Goal: Task Accomplishment & Management: Manage account settings

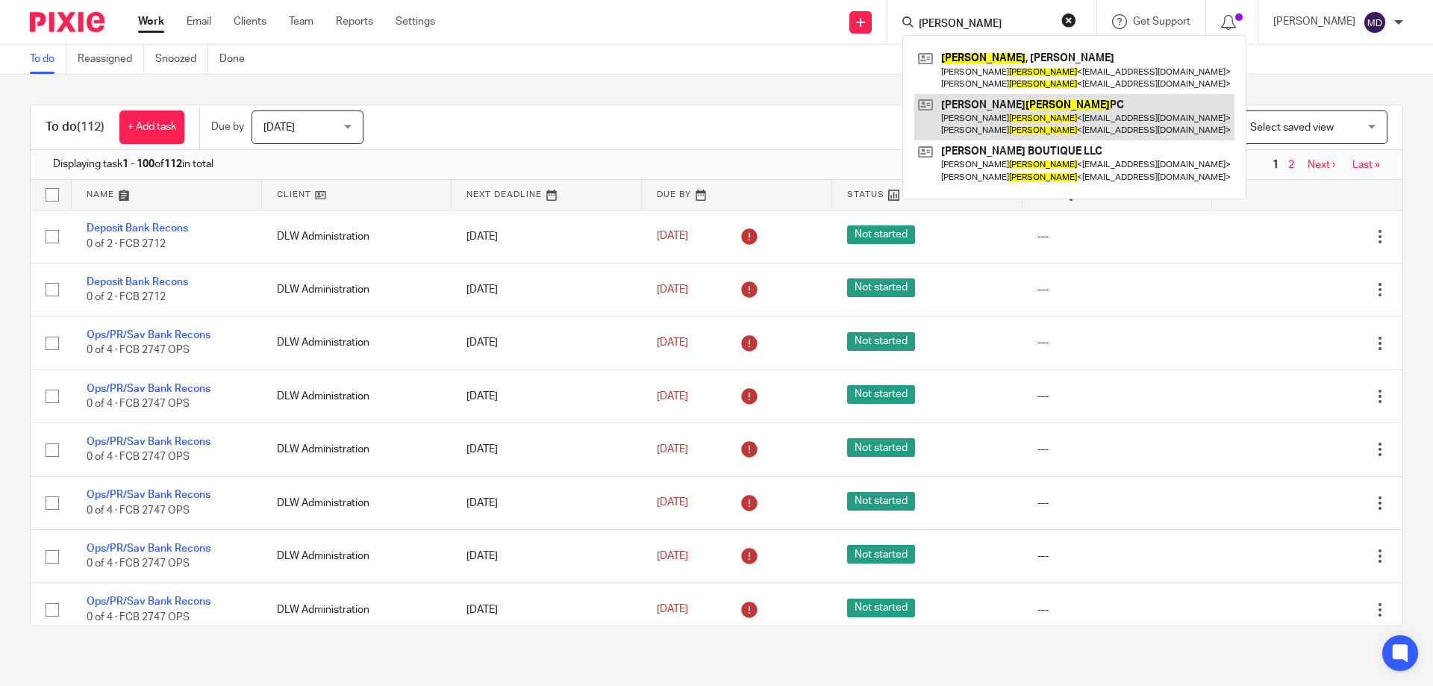
type input "scoggins"
click at [995, 105] on link at bounding box center [1074, 117] width 320 height 46
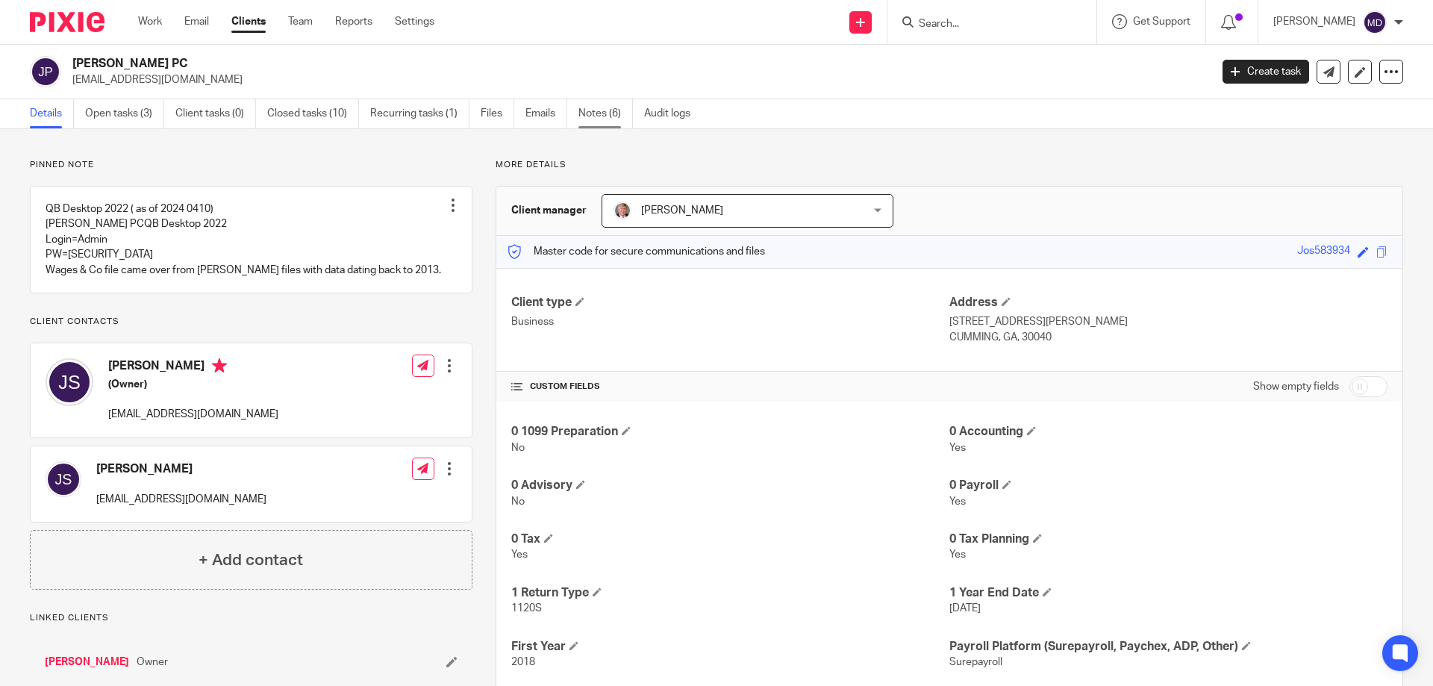
click at [586, 111] on link "Notes (6)" at bounding box center [605, 113] width 54 height 29
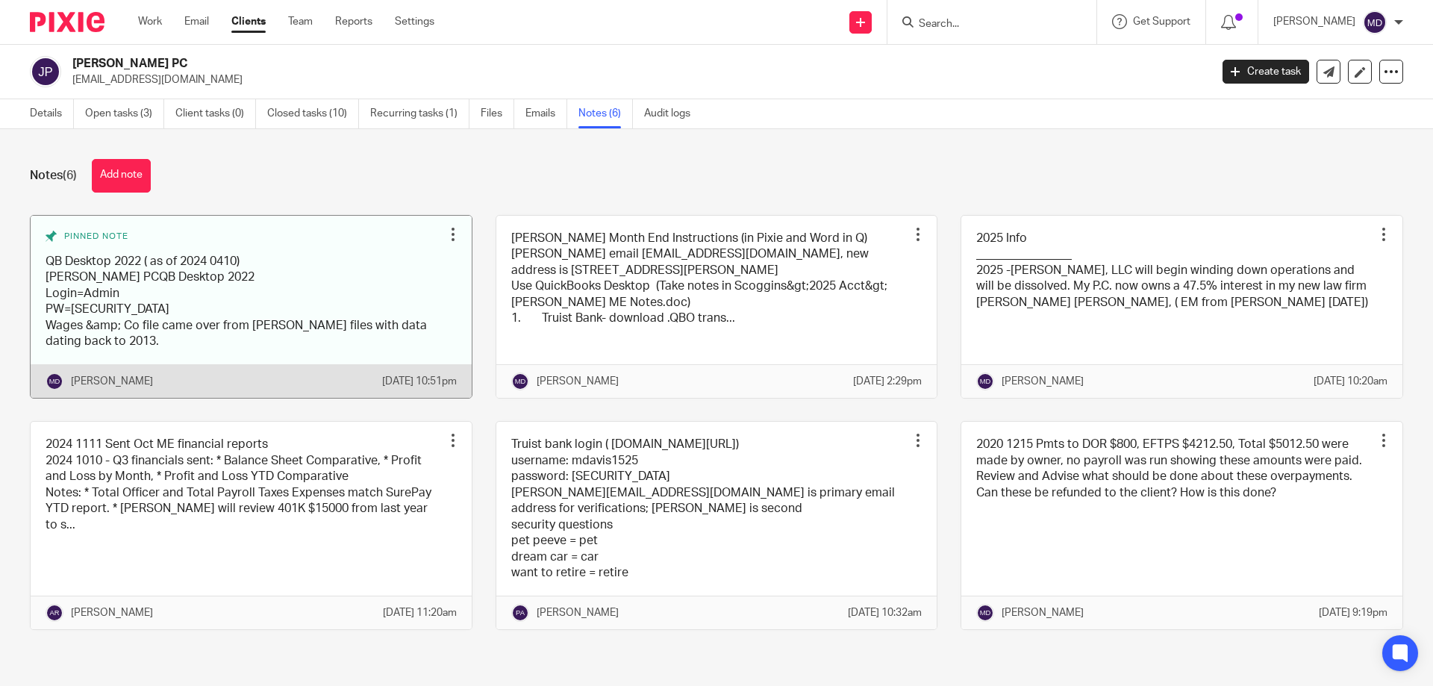
scroll to position [28, 0]
click at [446, 227] on div at bounding box center [452, 234] width 15 height 15
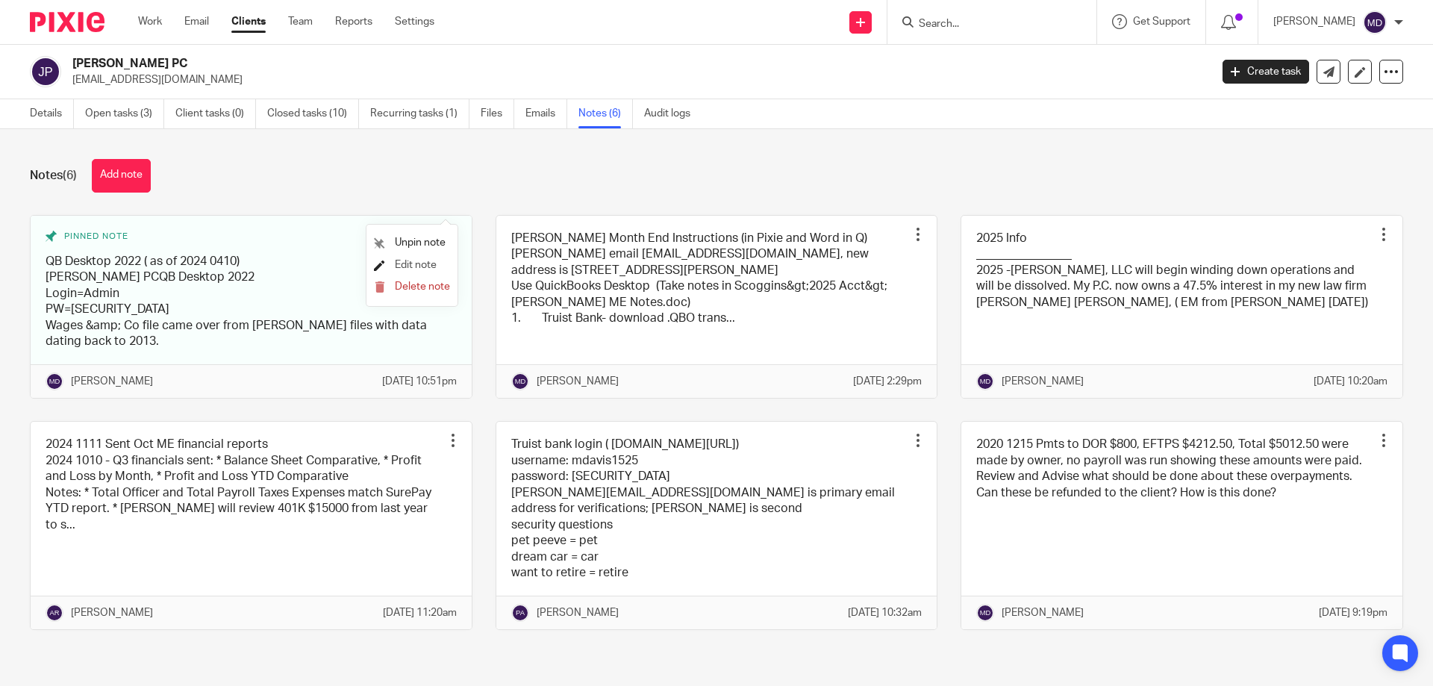
click at [422, 265] on span "Edit note" at bounding box center [416, 265] width 42 height 10
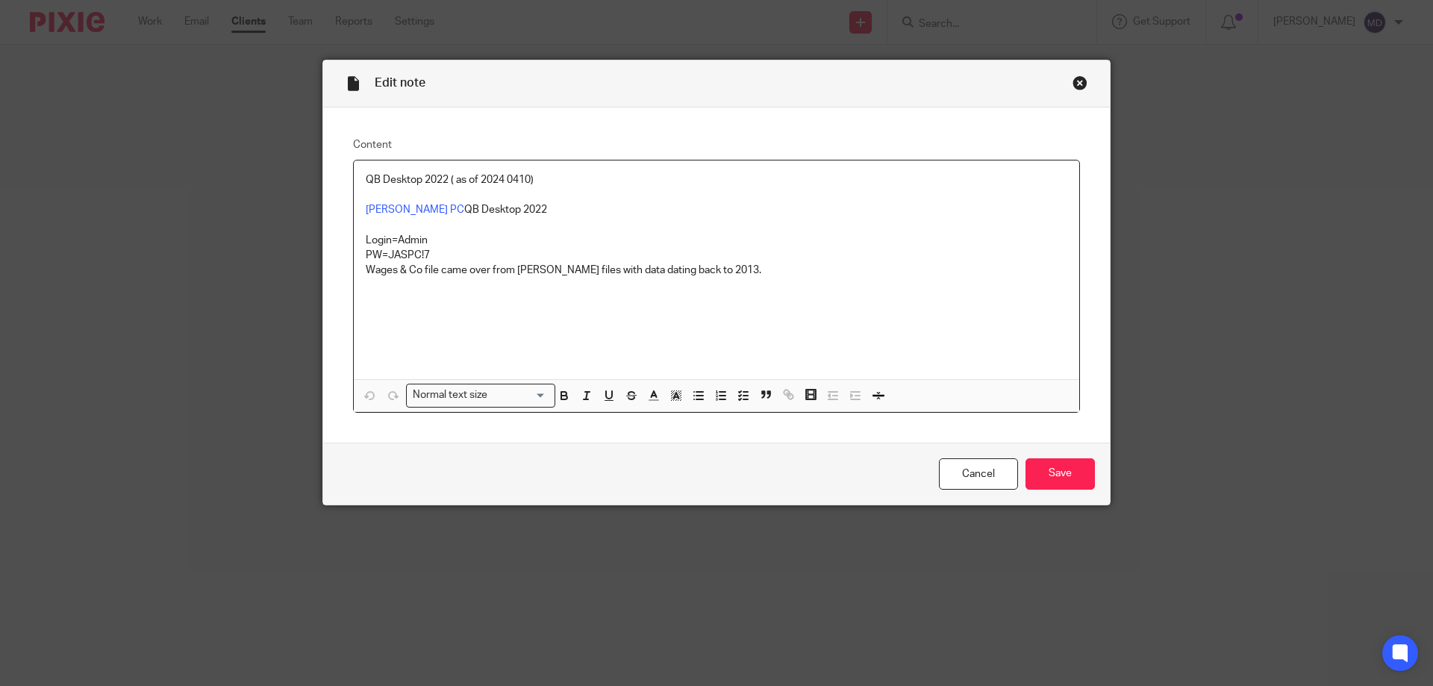
click at [1072, 78] on div "Close this dialog window" at bounding box center [1079, 82] width 15 height 15
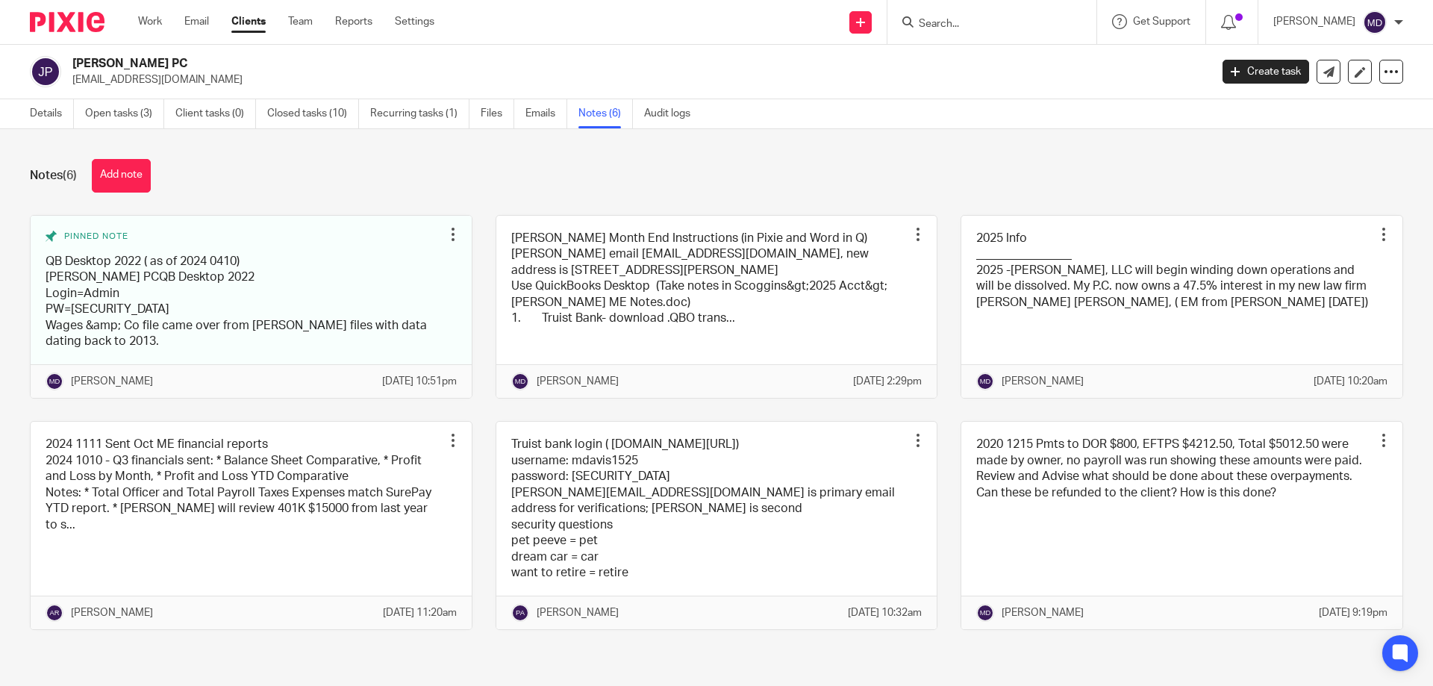
click at [588, 110] on link "Notes (6)" at bounding box center [605, 113] width 54 height 29
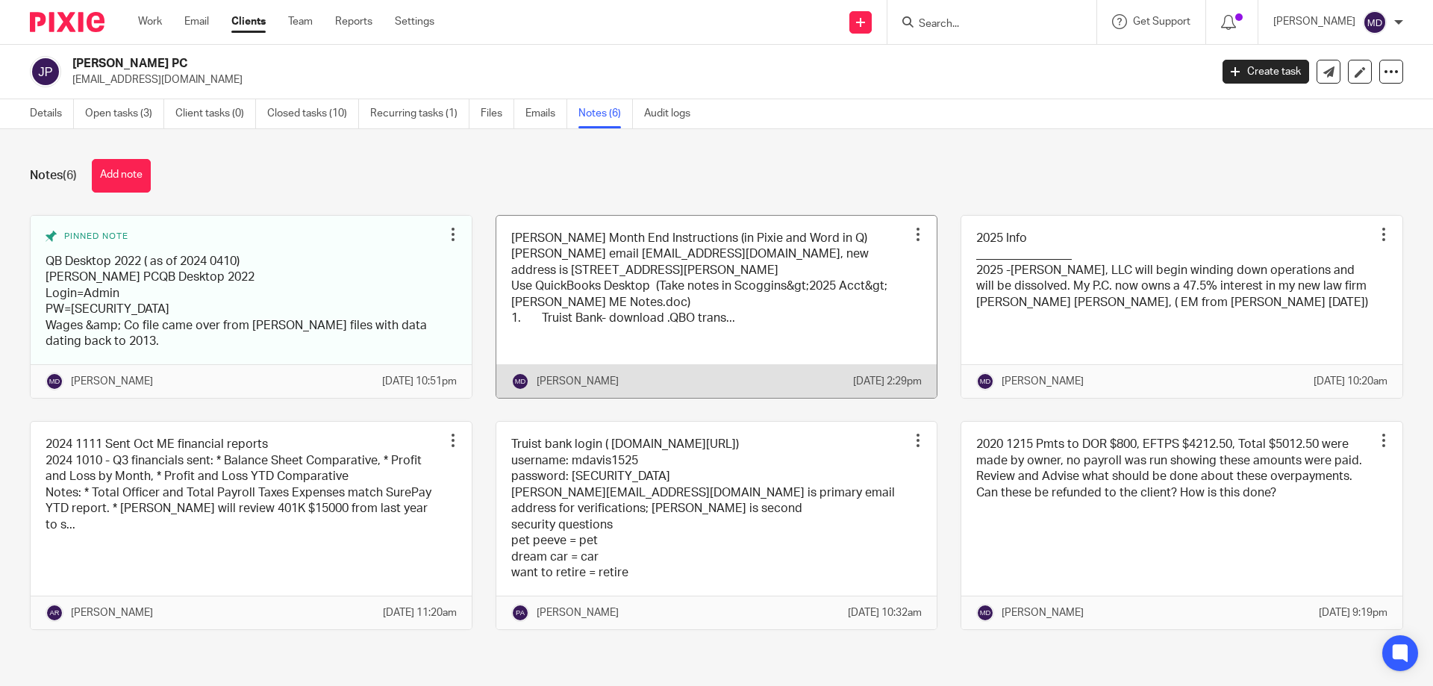
click at [617, 260] on link at bounding box center [716, 307] width 441 height 183
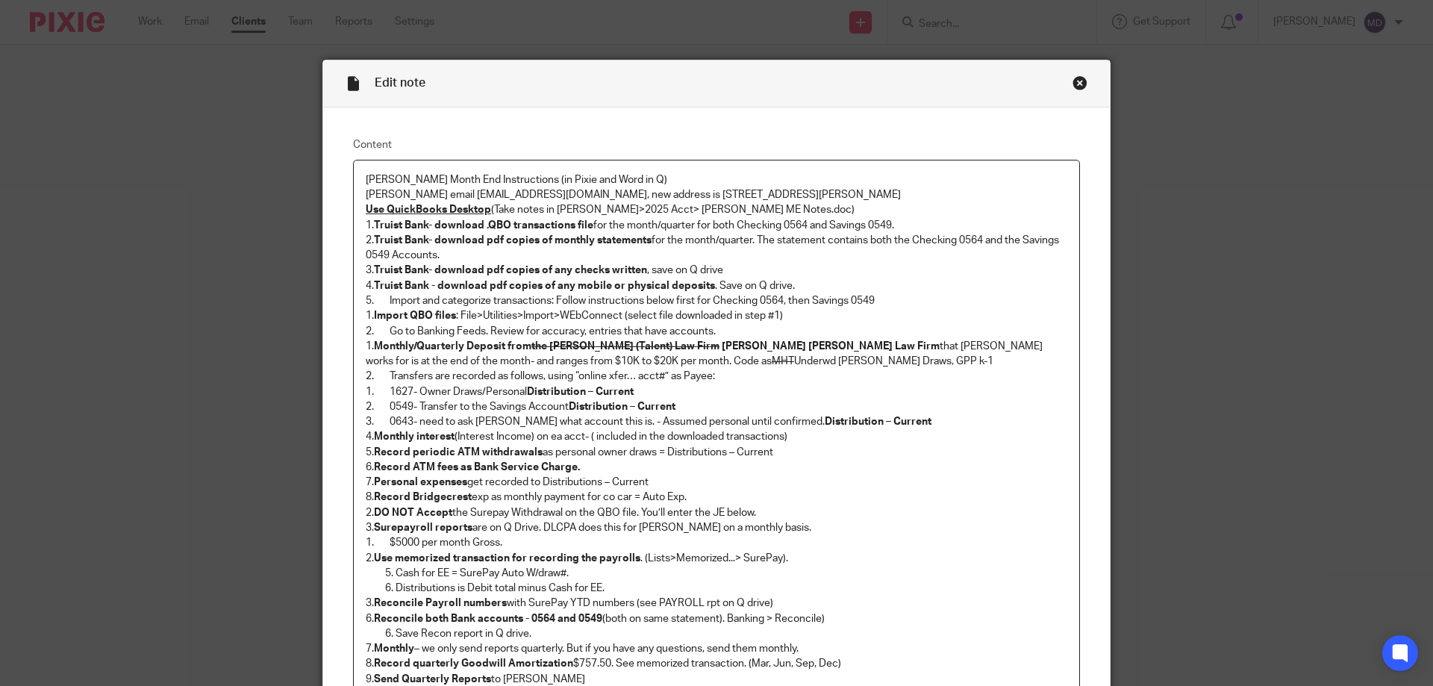
drag, startPoint x: 869, startPoint y: 181, endPoint x: 358, endPoint y: 180, distance: 511.1
click at [358, 180] on div "Joshua Scoggins Month End Instructions (in Pixie and Word in Q) Joshuas email j…" at bounding box center [716, 492] width 725 height 665
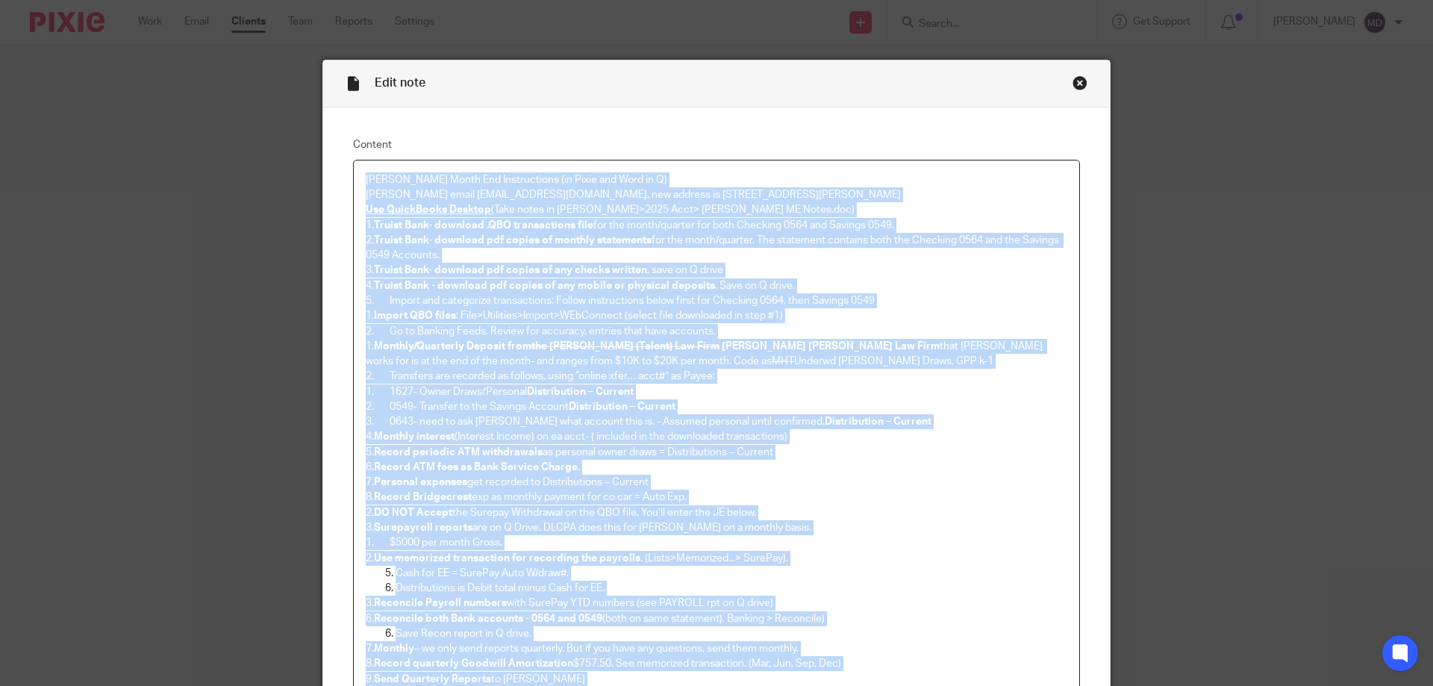
scroll to position [340, 0]
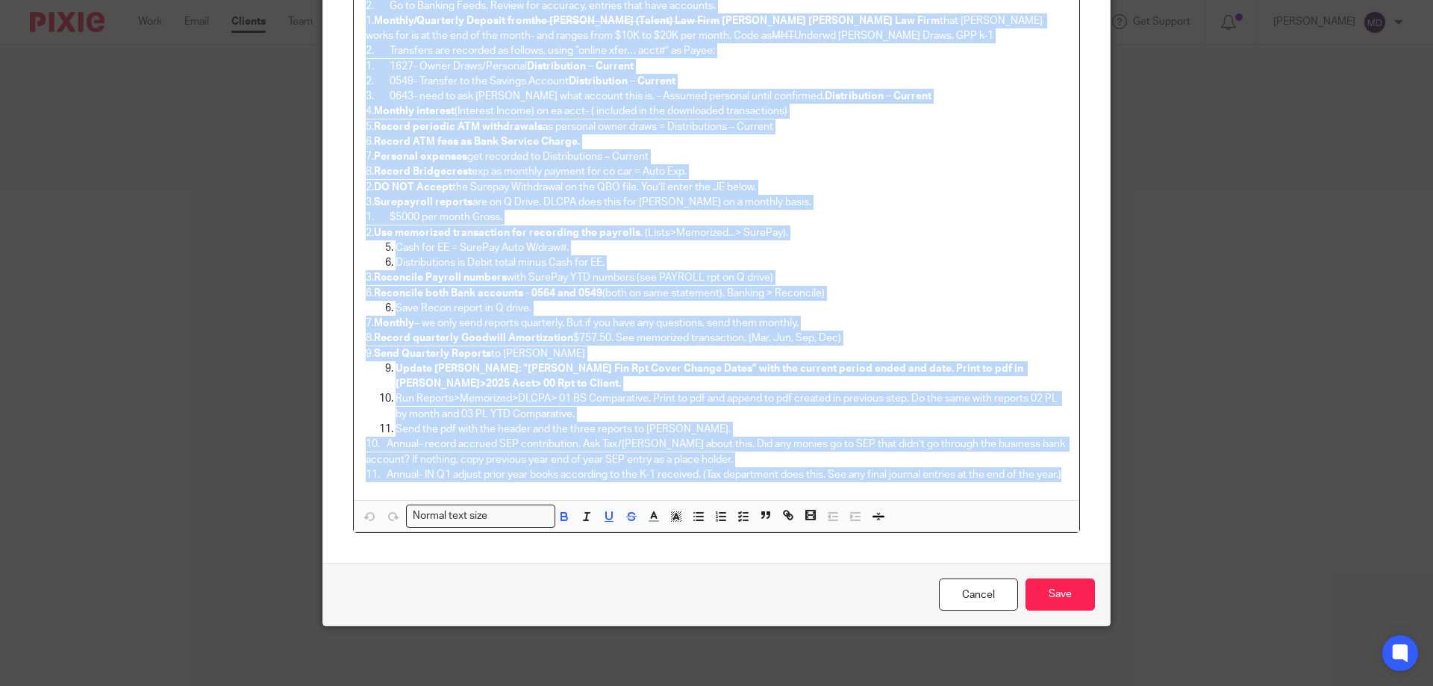
drag, startPoint x: 358, startPoint y: 180, endPoint x: 721, endPoint y: 715, distance: 646.3
click at [721, 685] on html "Work Email Clients Team Reports Settings Work Email Clients Team Reports Settin…" at bounding box center [716, 343] width 1433 height 686
copy div "Joshua Scoggins Month End Instructions (in Pixie and Word in Q) Joshuas email j…"
click at [986, 589] on link "Cancel" at bounding box center [978, 594] width 79 height 32
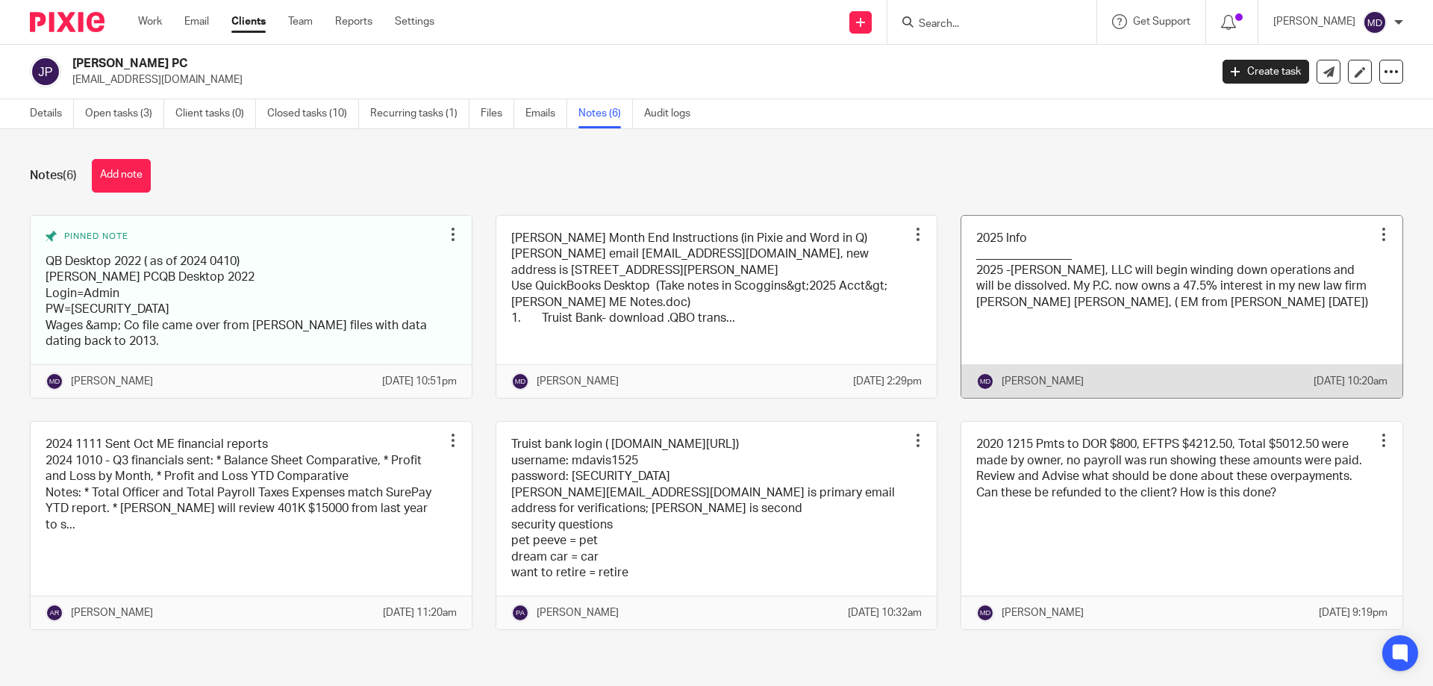
scroll to position [28, 0]
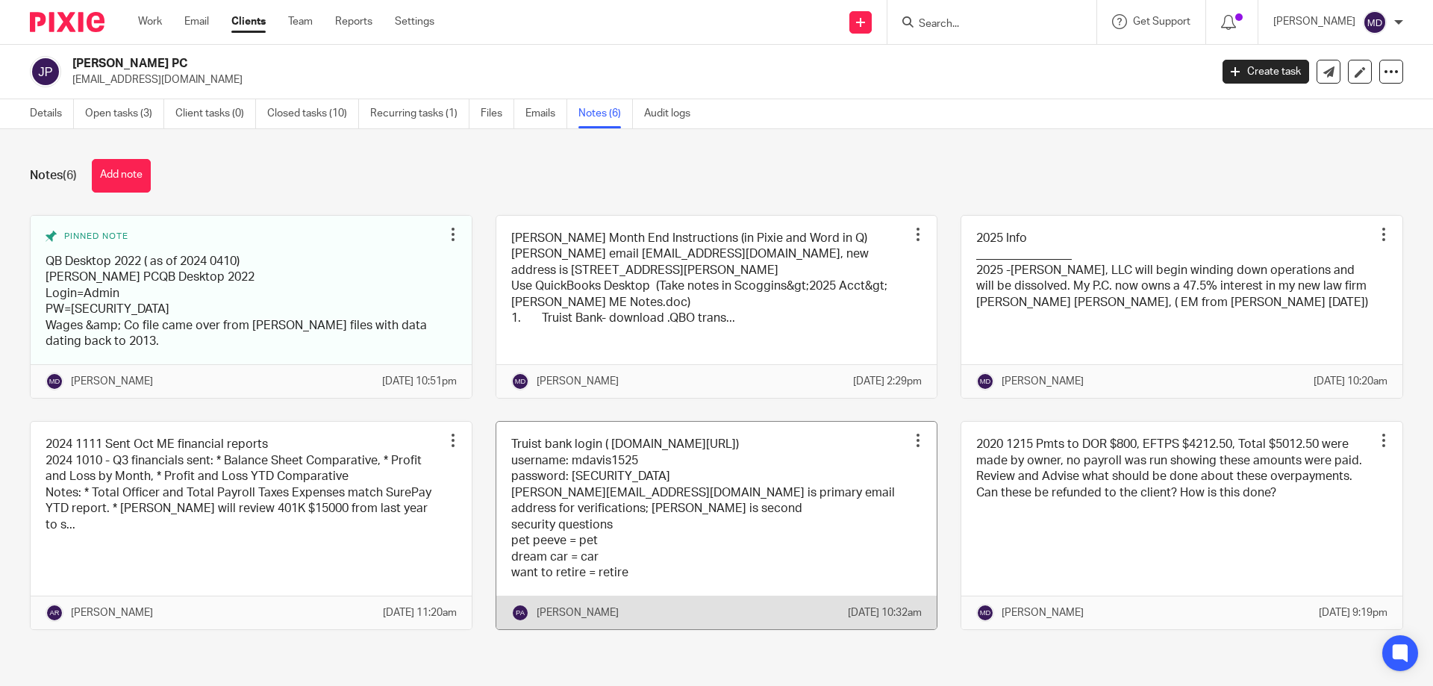
drag, startPoint x: 669, startPoint y: 431, endPoint x: 545, endPoint y: 436, distance: 123.9
click at [545, 436] on link at bounding box center [716, 525] width 441 height 207
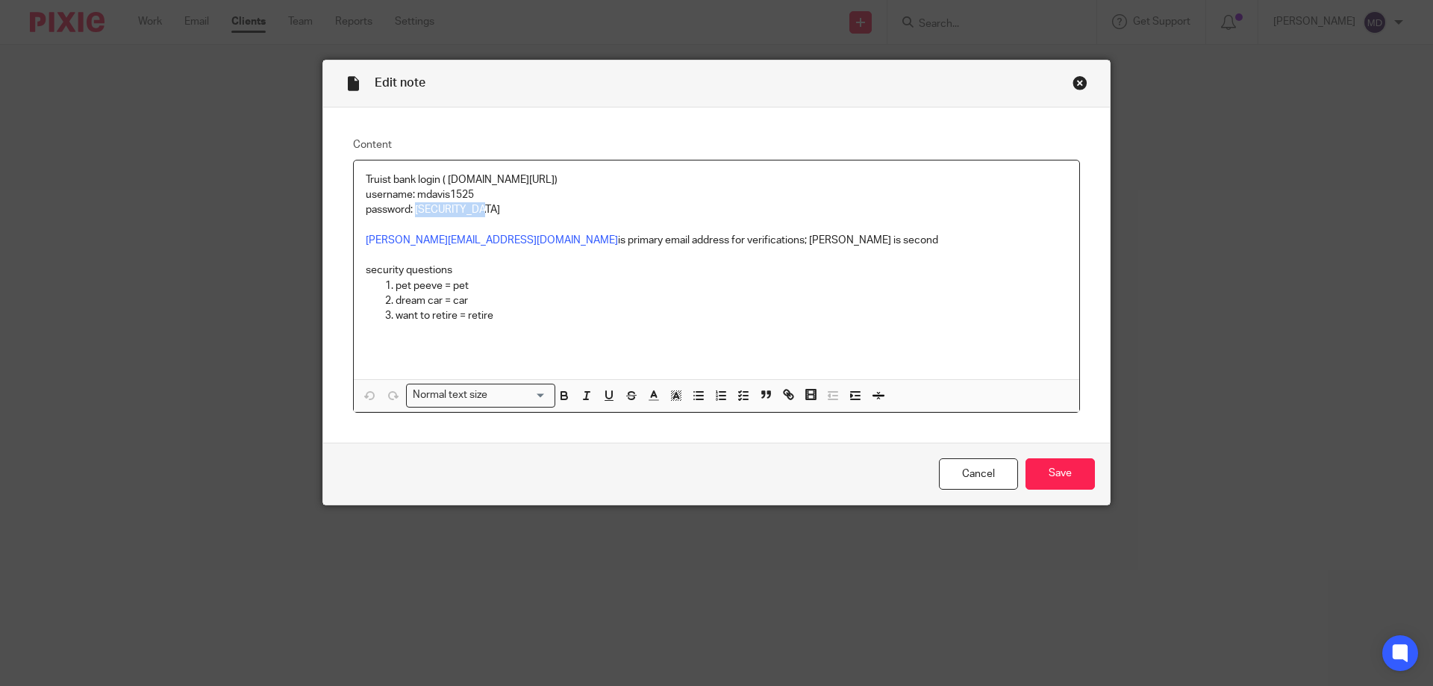
drag, startPoint x: 487, startPoint y: 209, endPoint x: 412, endPoint y: 210, distance: 75.4
click at [412, 210] on p "password: DLWcpa11373$" at bounding box center [716, 209] width 701 height 15
copy p "DLWcpa11373$"
click at [1079, 79] on div "Close this dialog window" at bounding box center [1079, 82] width 15 height 15
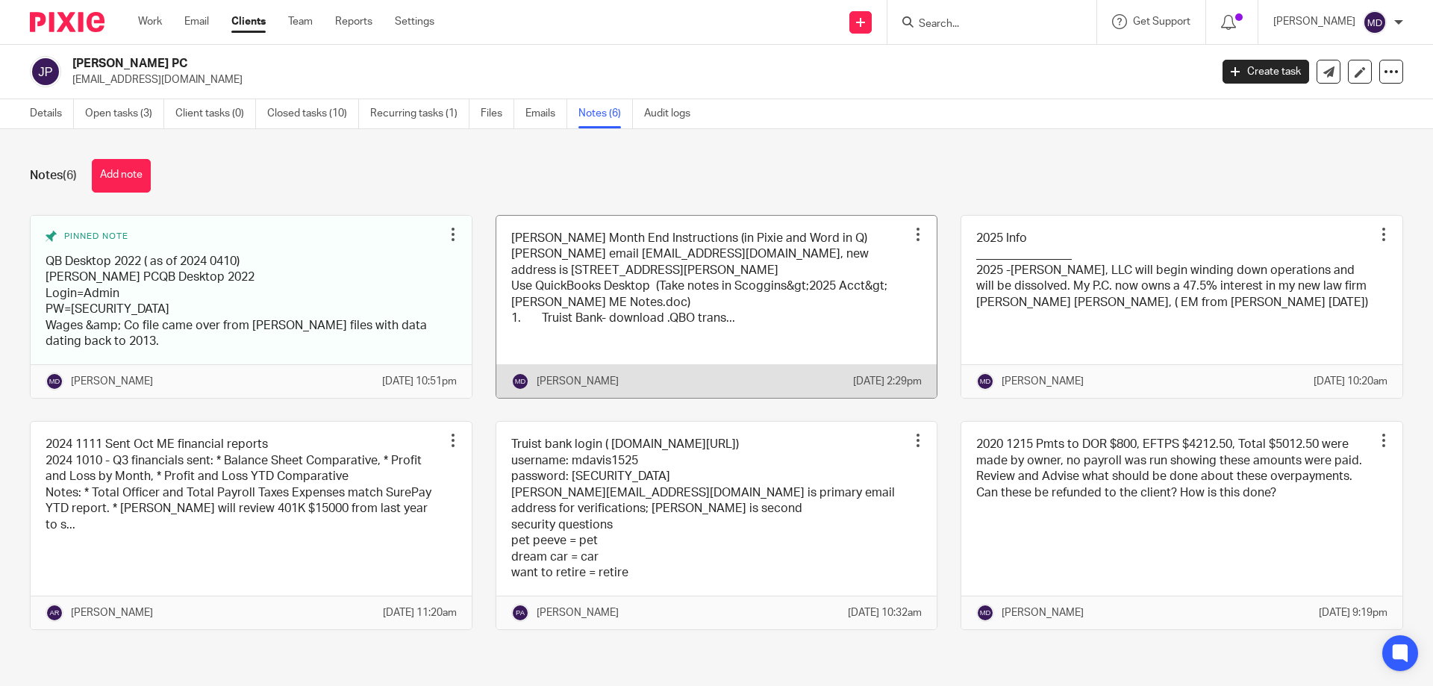
scroll to position [28, 0]
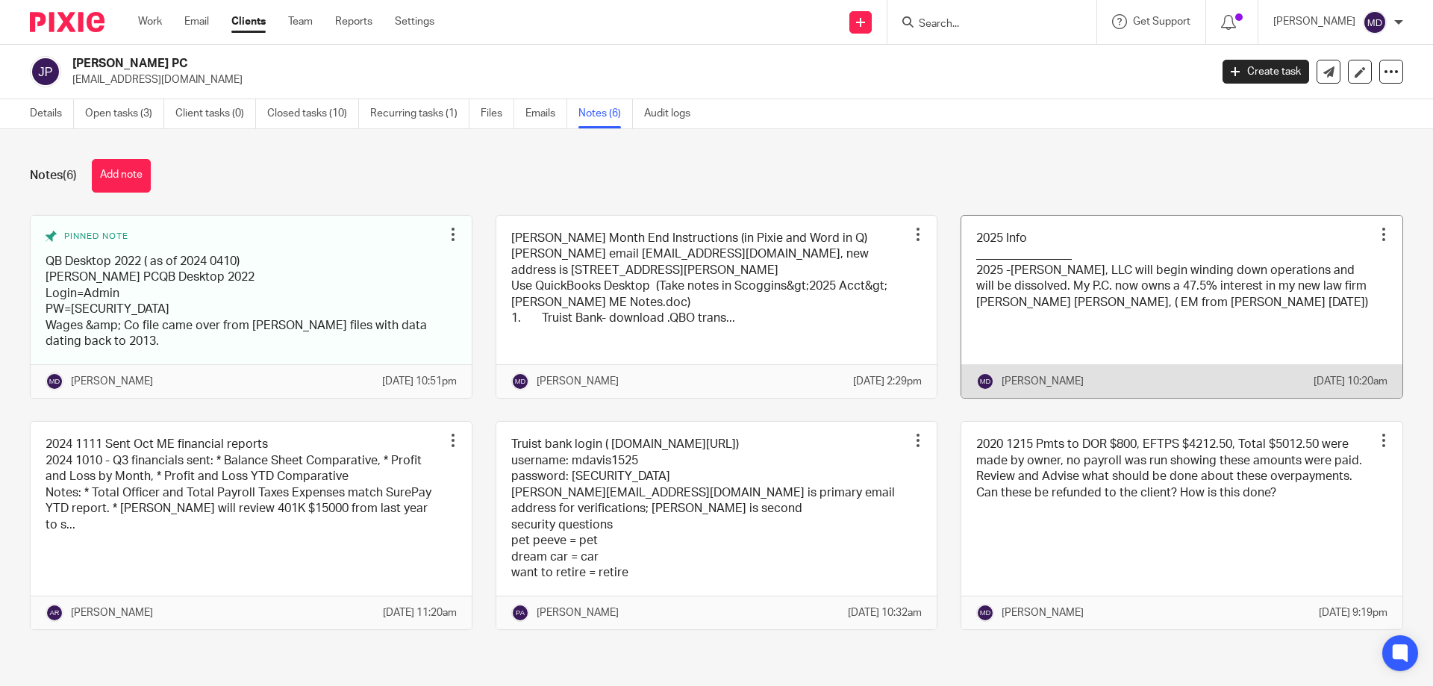
click at [1206, 316] on link at bounding box center [1181, 307] width 441 height 183
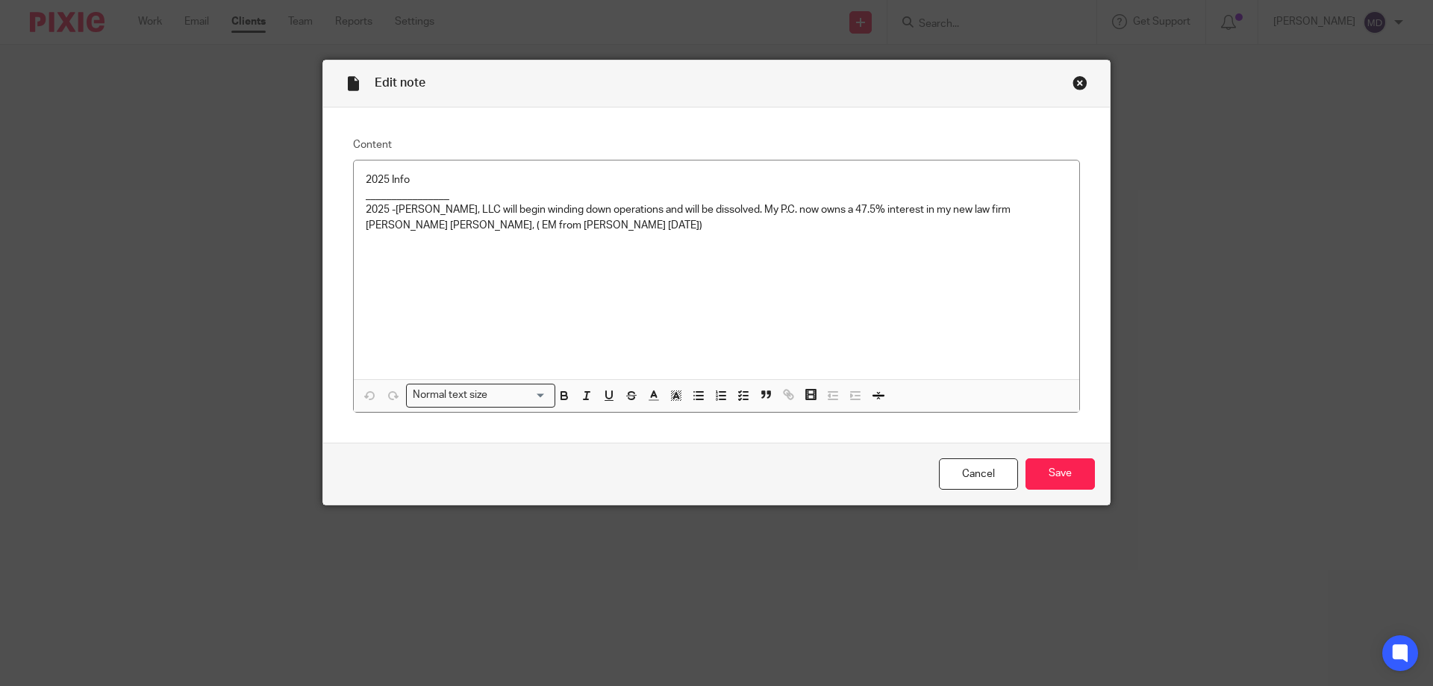
click at [1076, 82] on div "Close this dialog window" at bounding box center [1079, 82] width 15 height 15
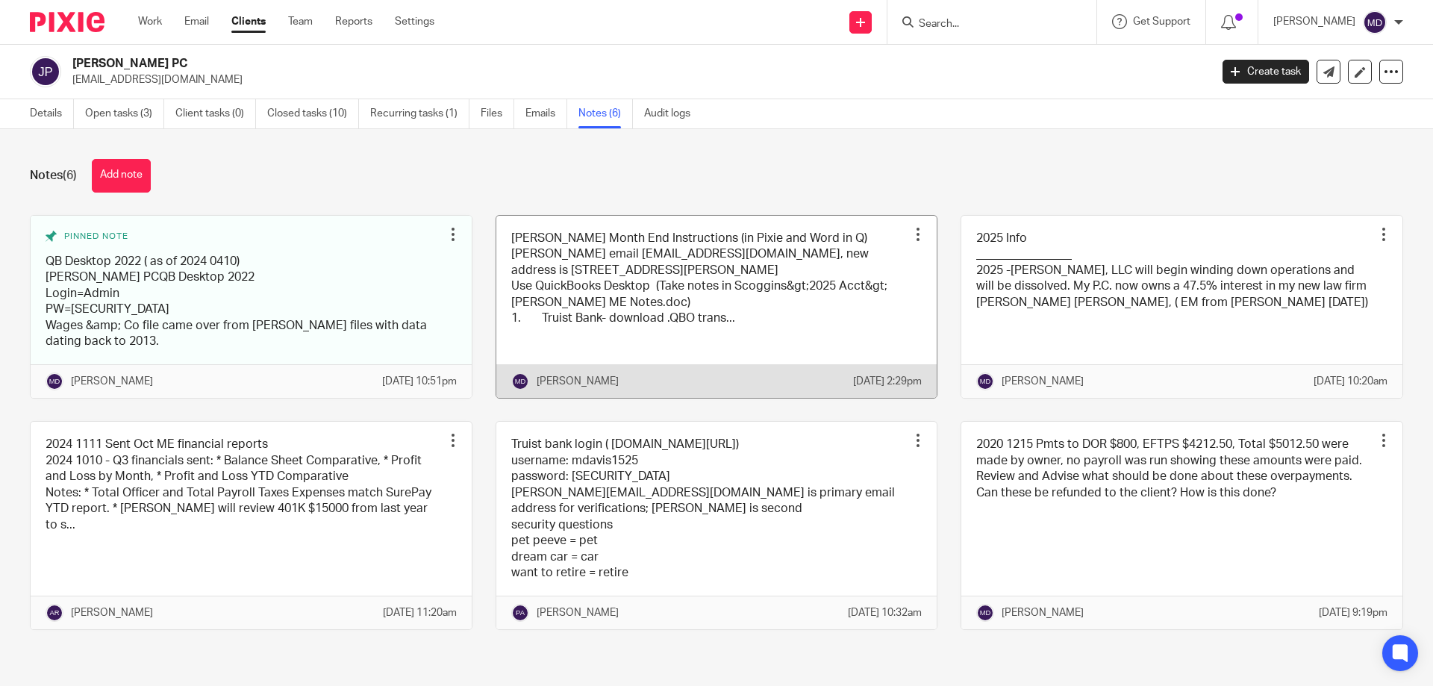
click at [776, 322] on link at bounding box center [716, 307] width 441 height 183
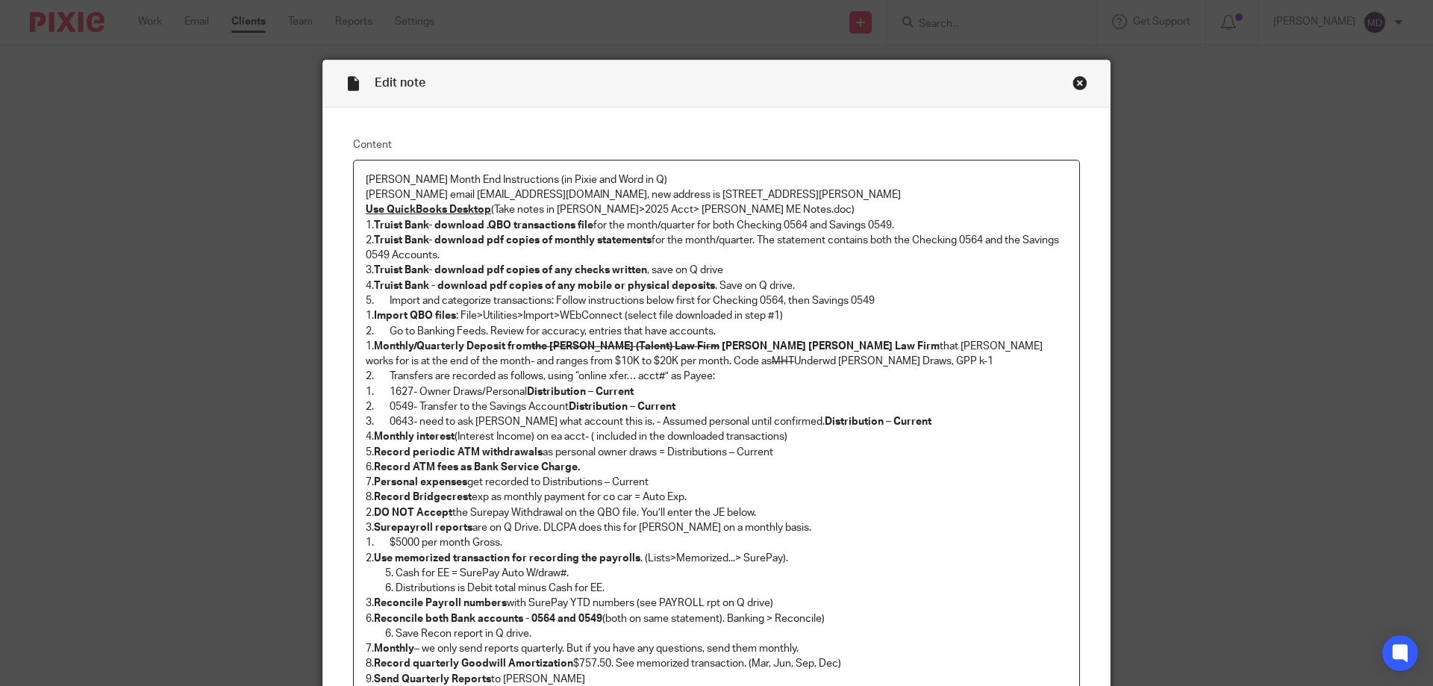
click at [221, 57] on div "Edit note Content Joshua Scoggins Month End Instructions (in Pixie and Word in …" at bounding box center [716, 343] width 1433 height 686
click at [108, 27] on div "Edit note Content Joshua Scoggins Month End Instructions (in Pixie and Word in …" at bounding box center [716, 343] width 1433 height 686
click at [1076, 84] on div "Close this dialog window" at bounding box center [1079, 82] width 15 height 15
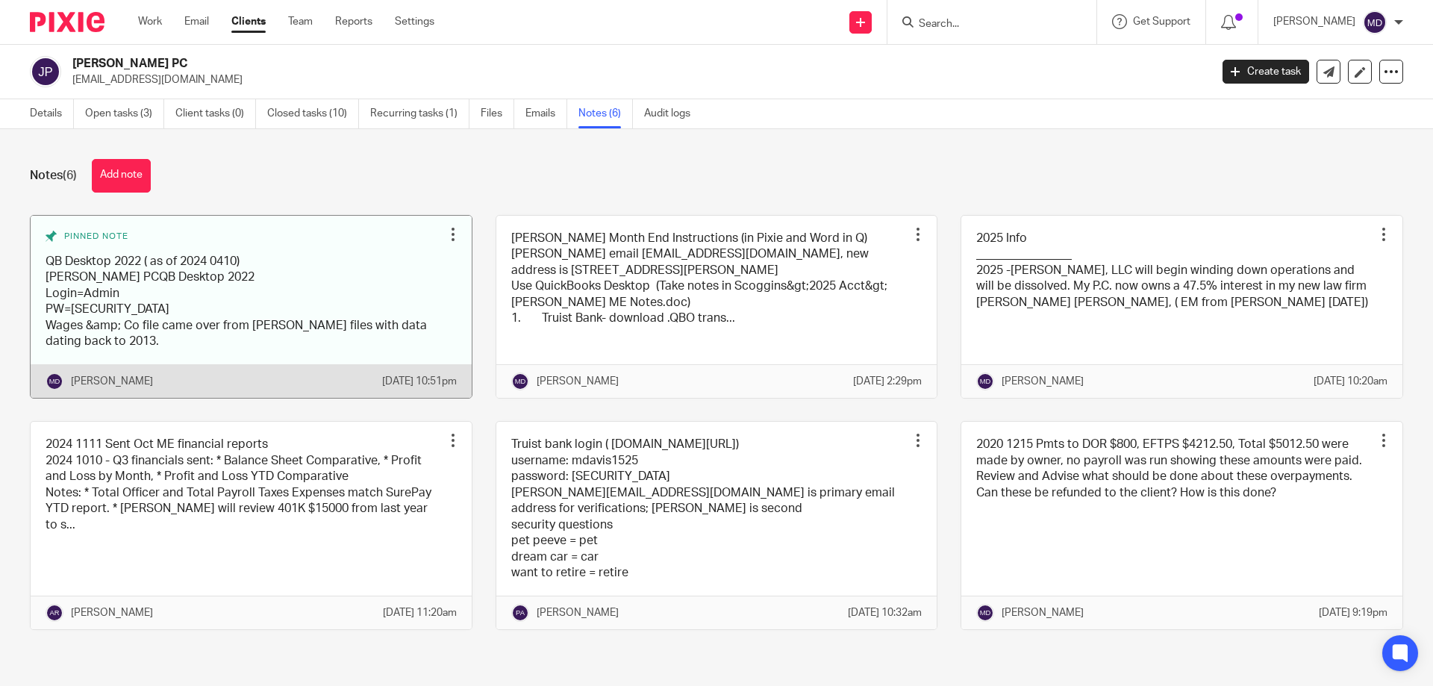
scroll to position [28, 0]
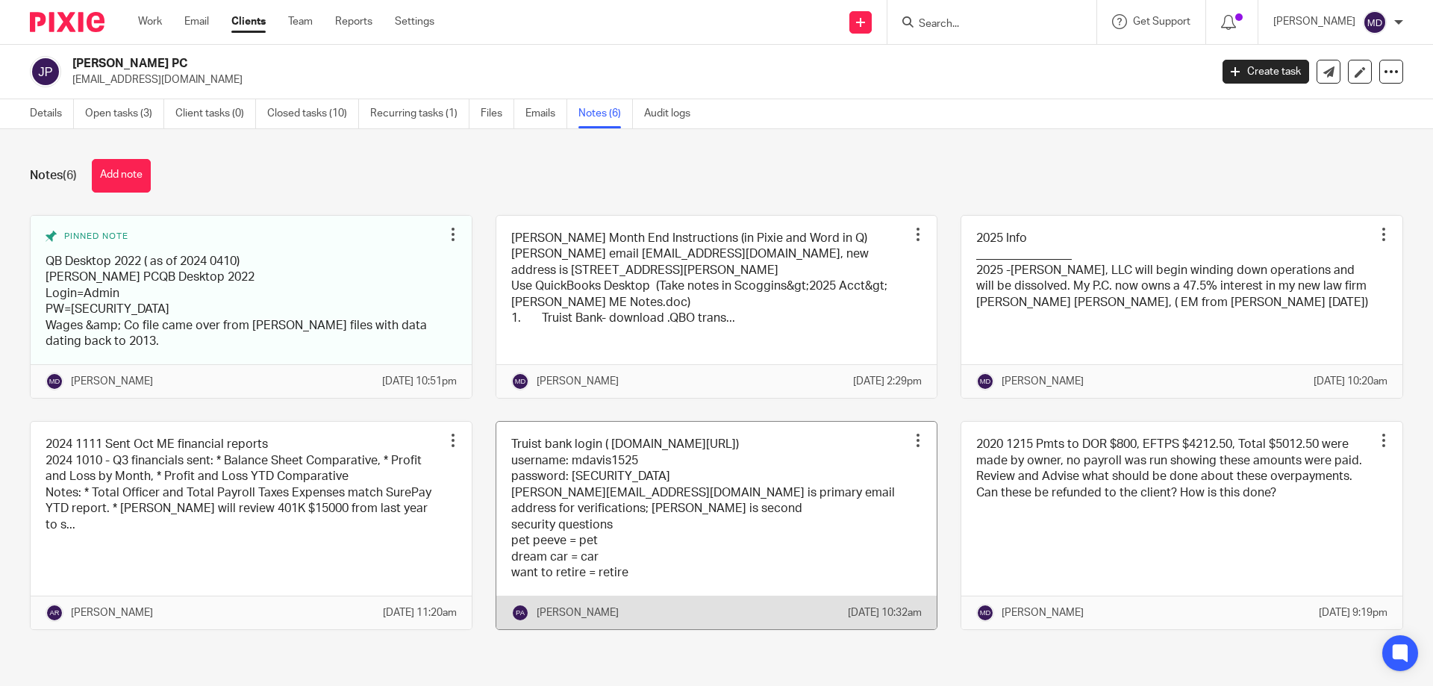
click at [625, 437] on link at bounding box center [716, 525] width 441 height 207
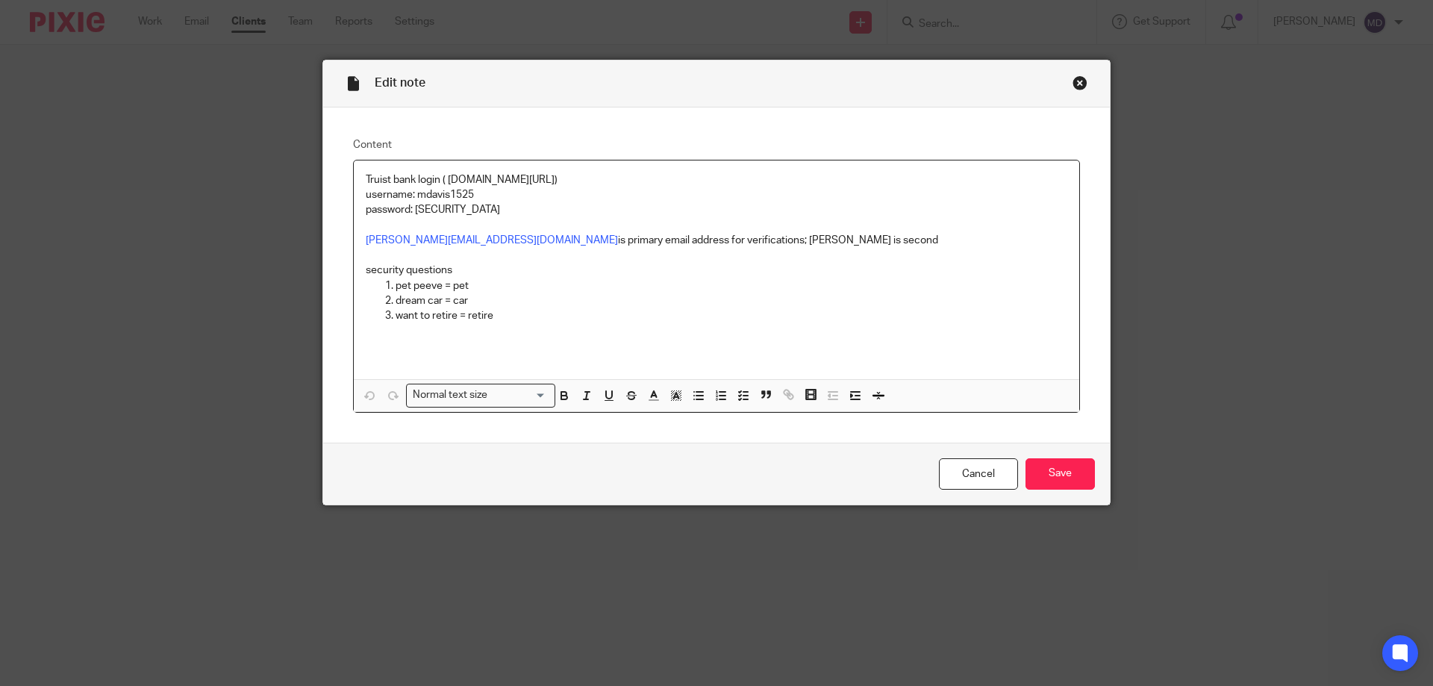
drag, startPoint x: 924, startPoint y: 269, endPoint x: 356, endPoint y: 169, distance: 576.4
click at [356, 169] on div "Truist bank login ( bank.truist.com/web/home) username: mdavis1525 password: DL…" at bounding box center [716, 269] width 725 height 219
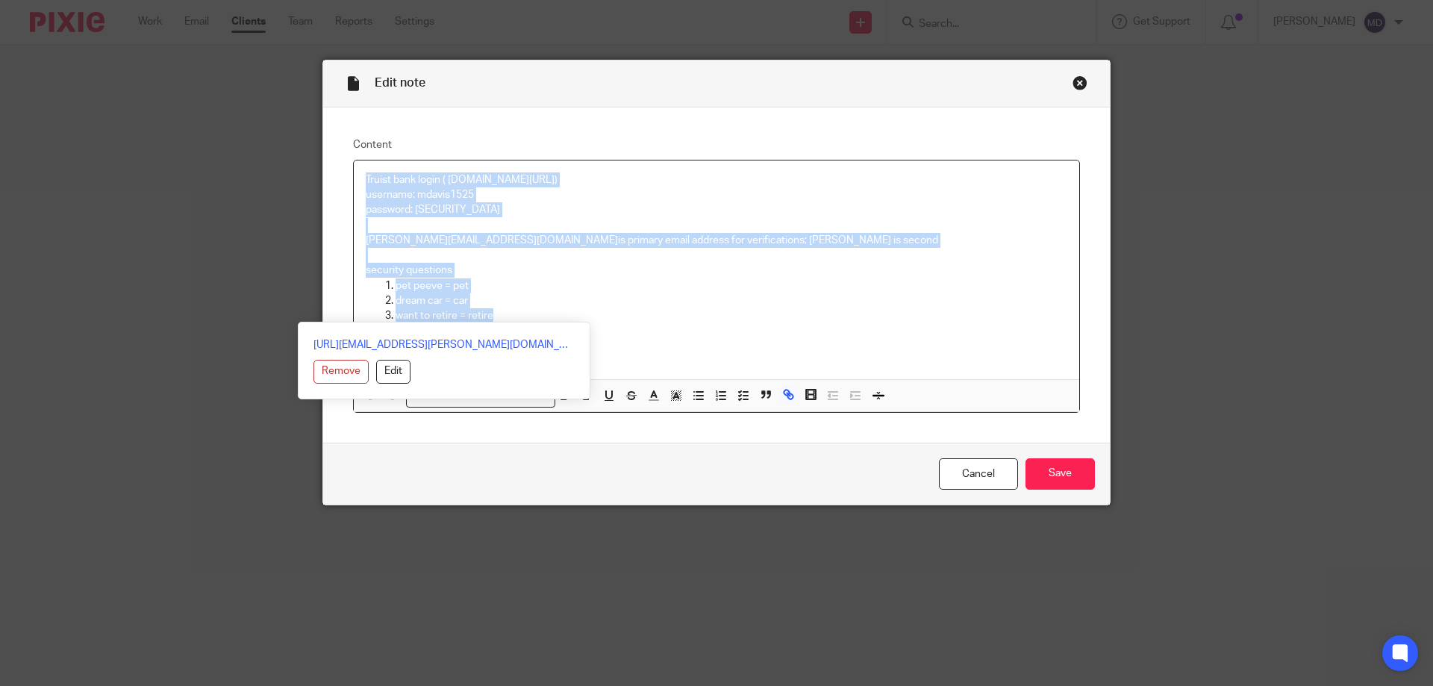
drag, startPoint x: 356, startPoint y: 172, endPoint x: 572, endPoint y: 328, distance: 267.2
click at [572, 328] on div "Truist bank login ( bank.truist.com/web/home) username: mdavis1525 password: DL…" at bounding box center [716, 269] width 725 height 219
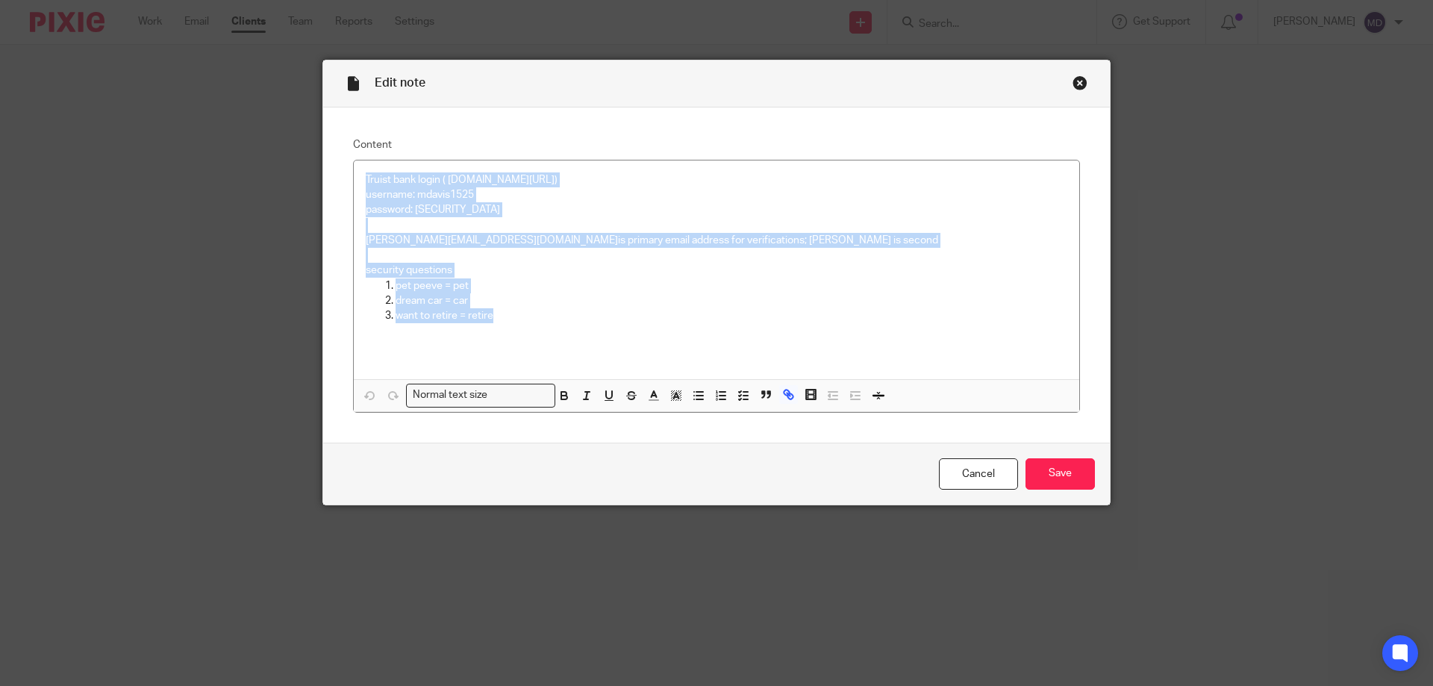
click at [1074, 83] on div "Close this dialog window" at bounding box center [1079, 82] width 15 height 15
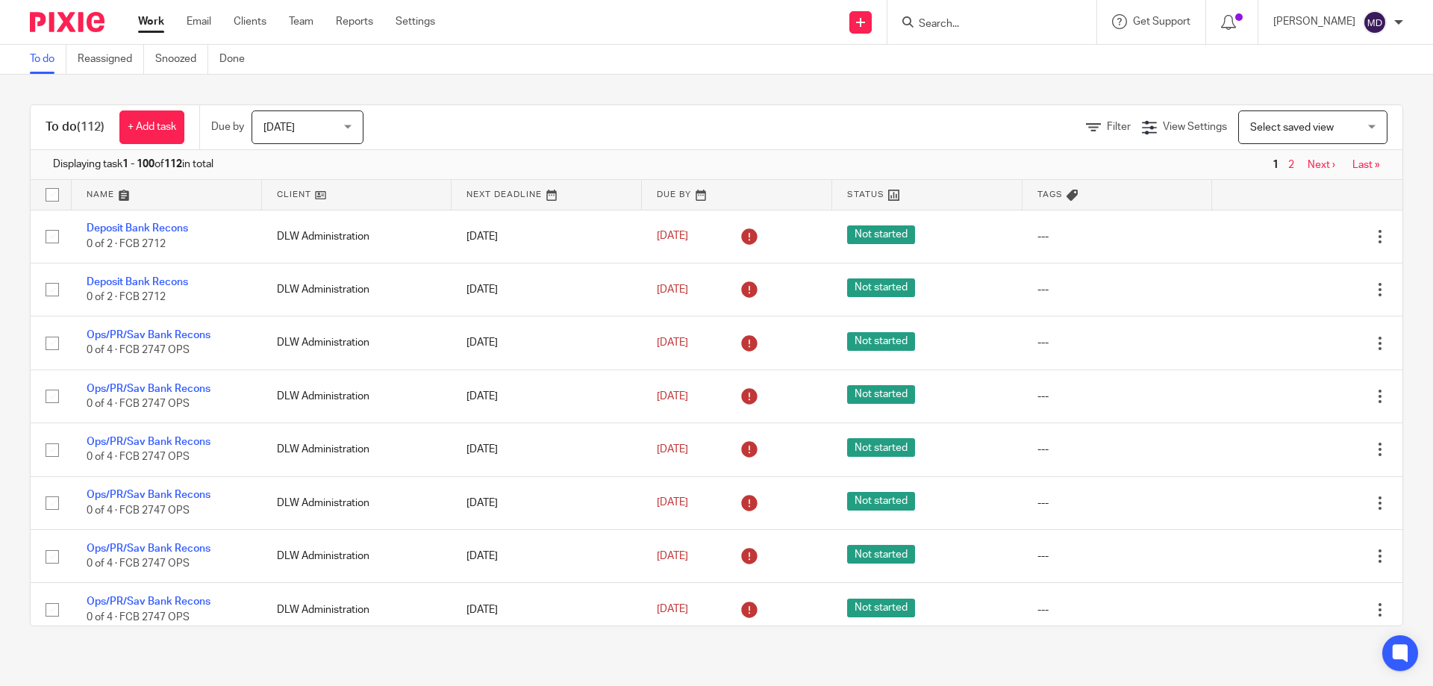
click at [954, 21] on input "Search" at bounding box center [984, 24] width 134 height 13
type input "s"
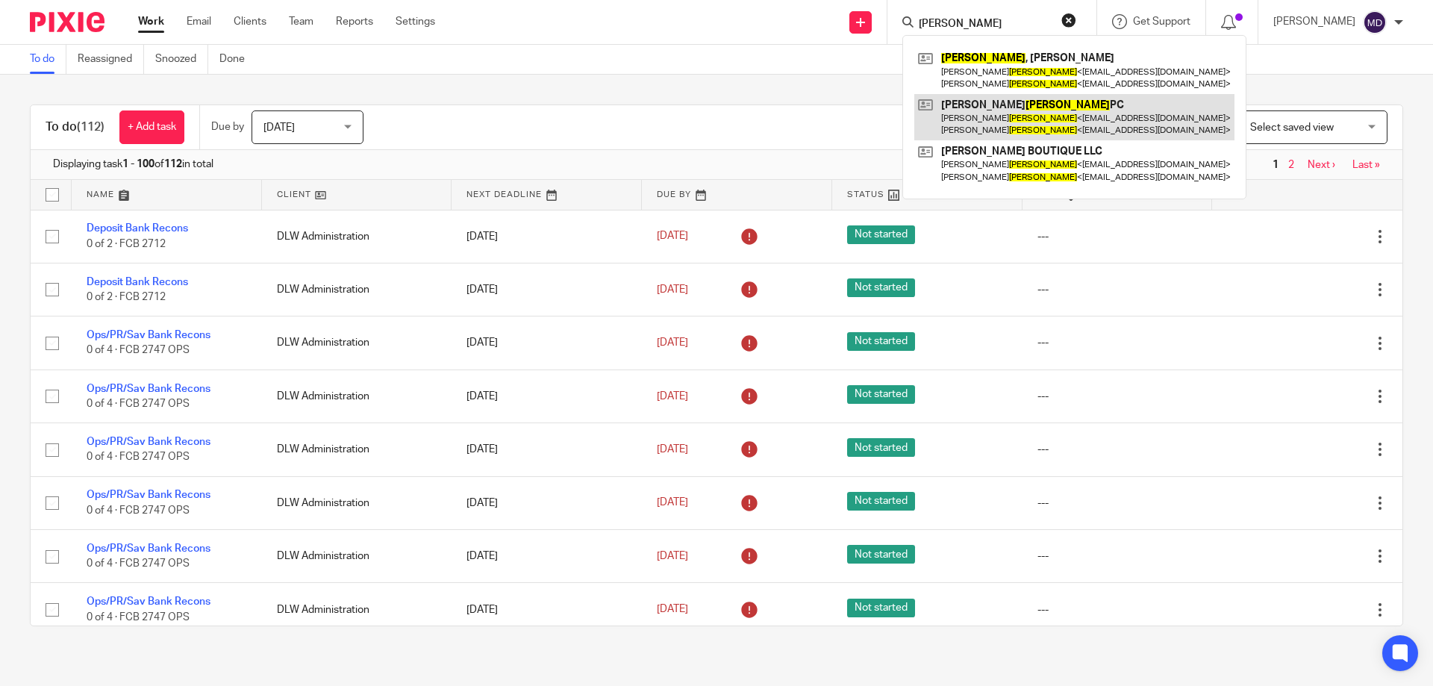
type input "scoggins"
click at [1016, 98] on link at bounding box center [1074, 117] width 320 height 46
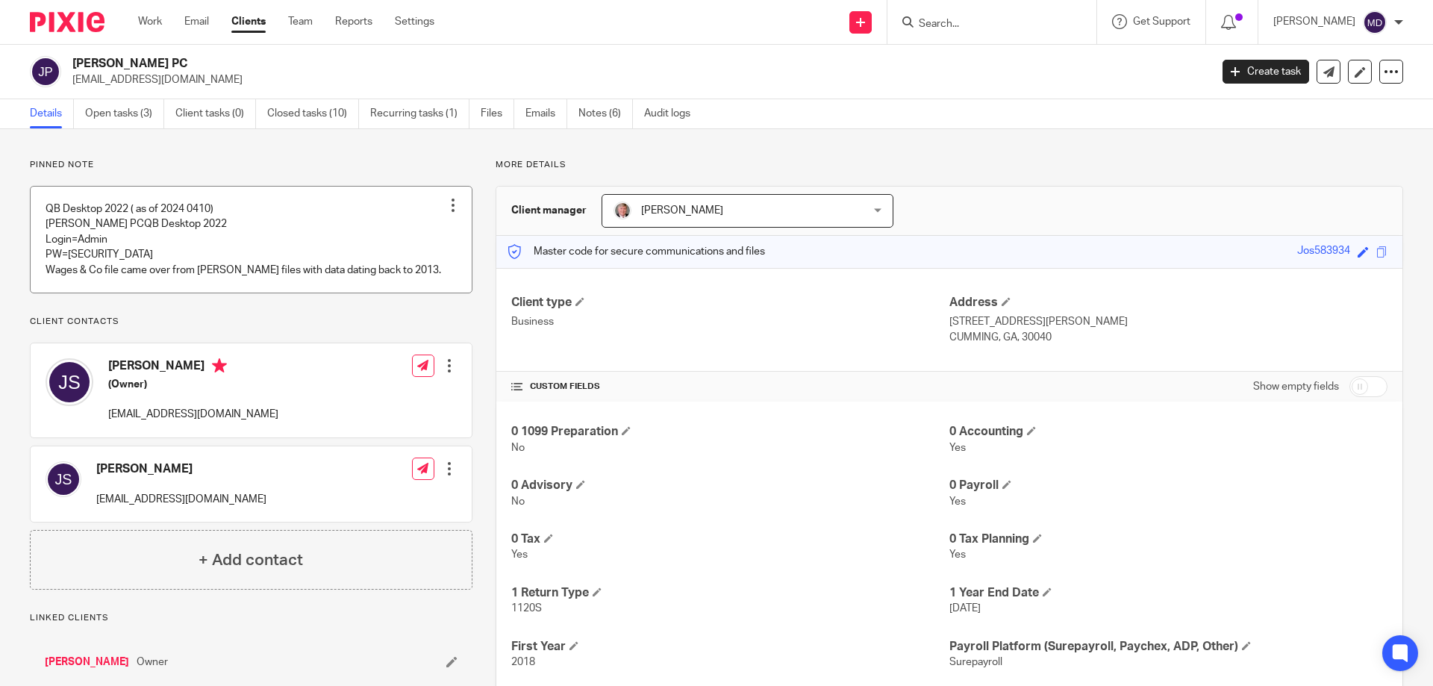
click at [448, 204] on div at bounding box center [452, 205] width 15 height 15
click at [417, 260] on span "Edit note" at bounding box center [422, 264] width 42 height 10
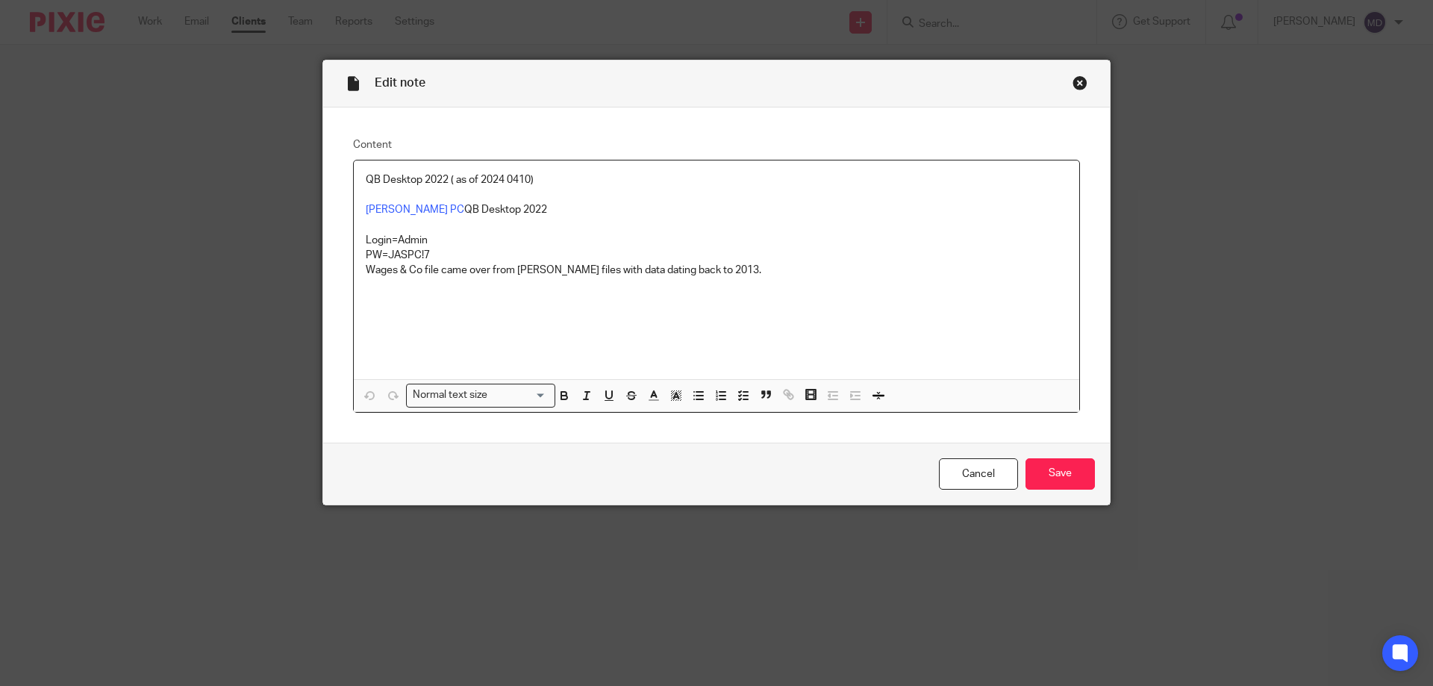
click at [499, 179] on p "QB Desktop 2022 ( as of 2024 0410)" at bounding box center [716, 179] width 701 height 15
drag, startPoint x: 527, startPoint y: 179, endPoint x: 505, endPoint y: 181, distance: 21.7
click at [505, 181] on p "QB Desktop 2022 ( as of 2025 0410)" at bounding box center [716, 179] width 701 height 15
click at [520, 179] on p "QB Desktop 2022 ( as of 2025 10114)" at bounding box center [716, 179] width 701 height 15
click at [547, 210] on p "Joshua a Scoggins PC QB Desktop 2022" at bounding box center [716, 202] width 701 height 31
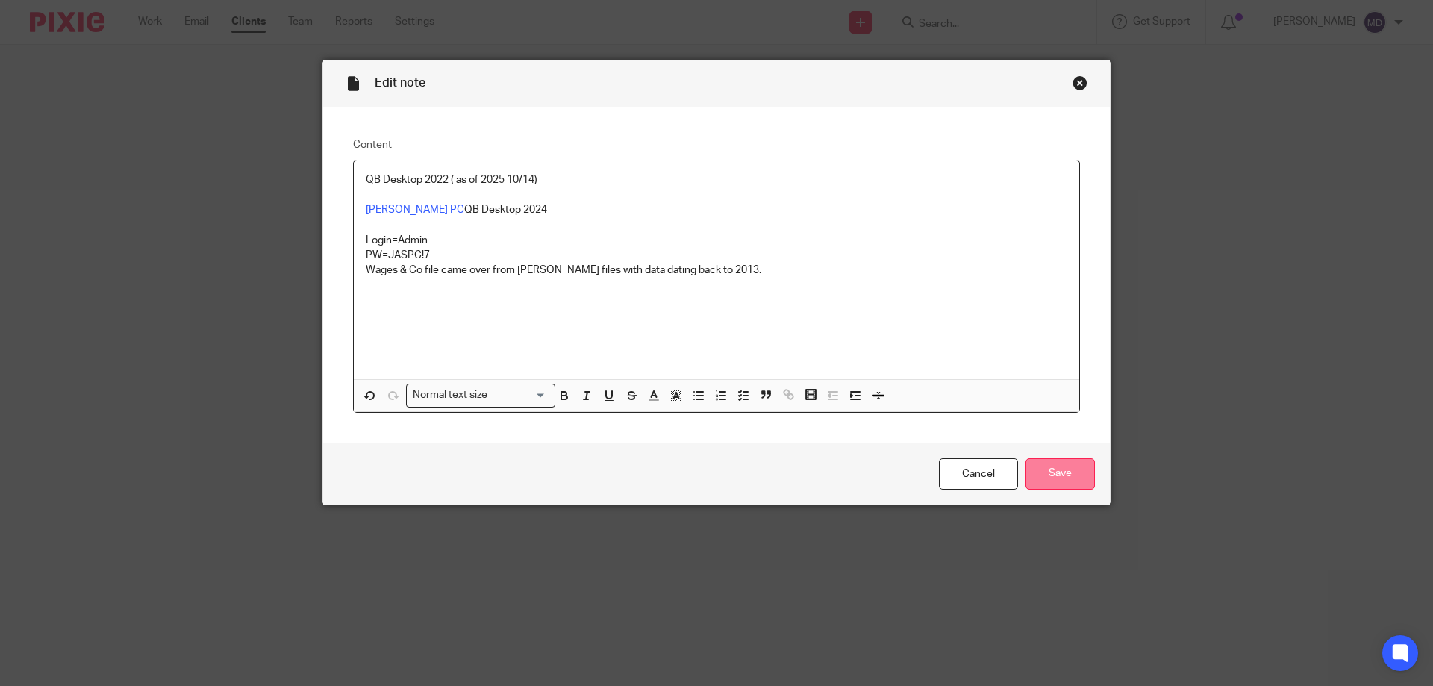
click at [1033, 469] on input "Save" at bounding box center [1059, 474] width 69 height 32
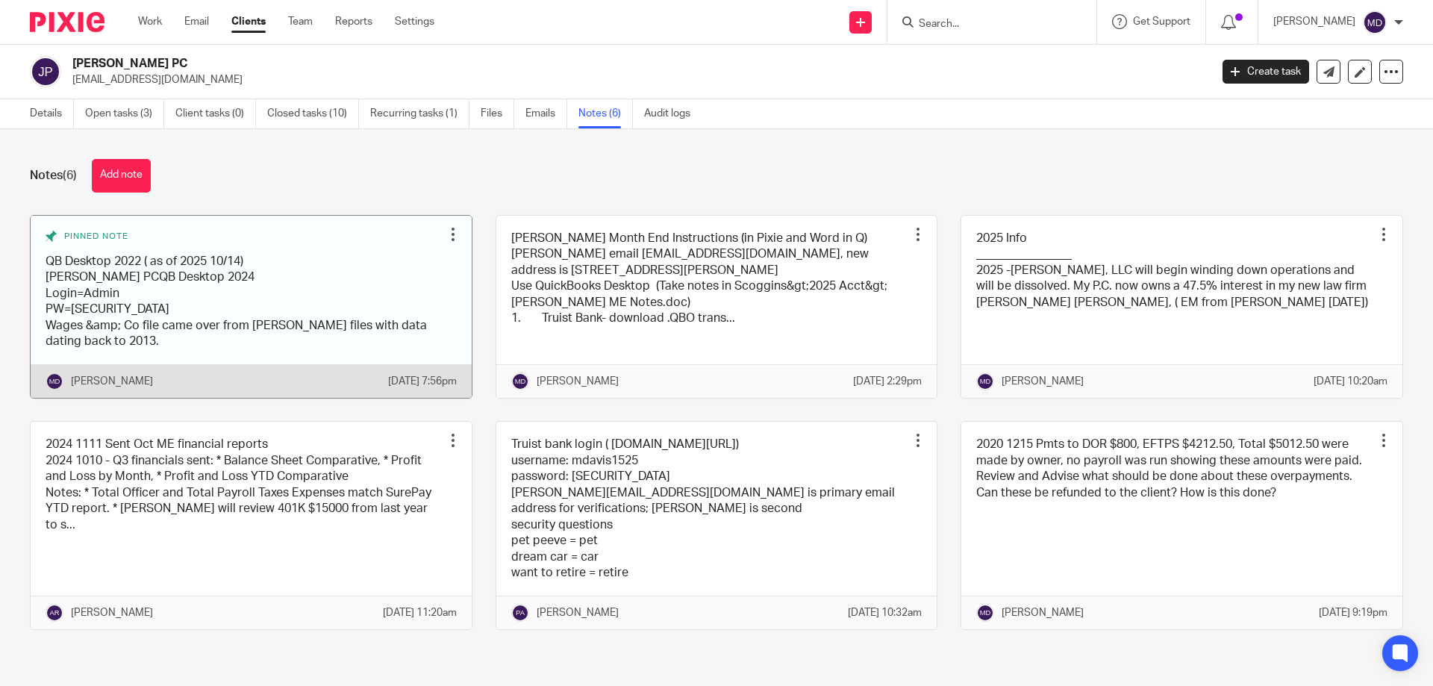
click at [122, 324] on link at bounding box center [251, 307] width 441 height 183
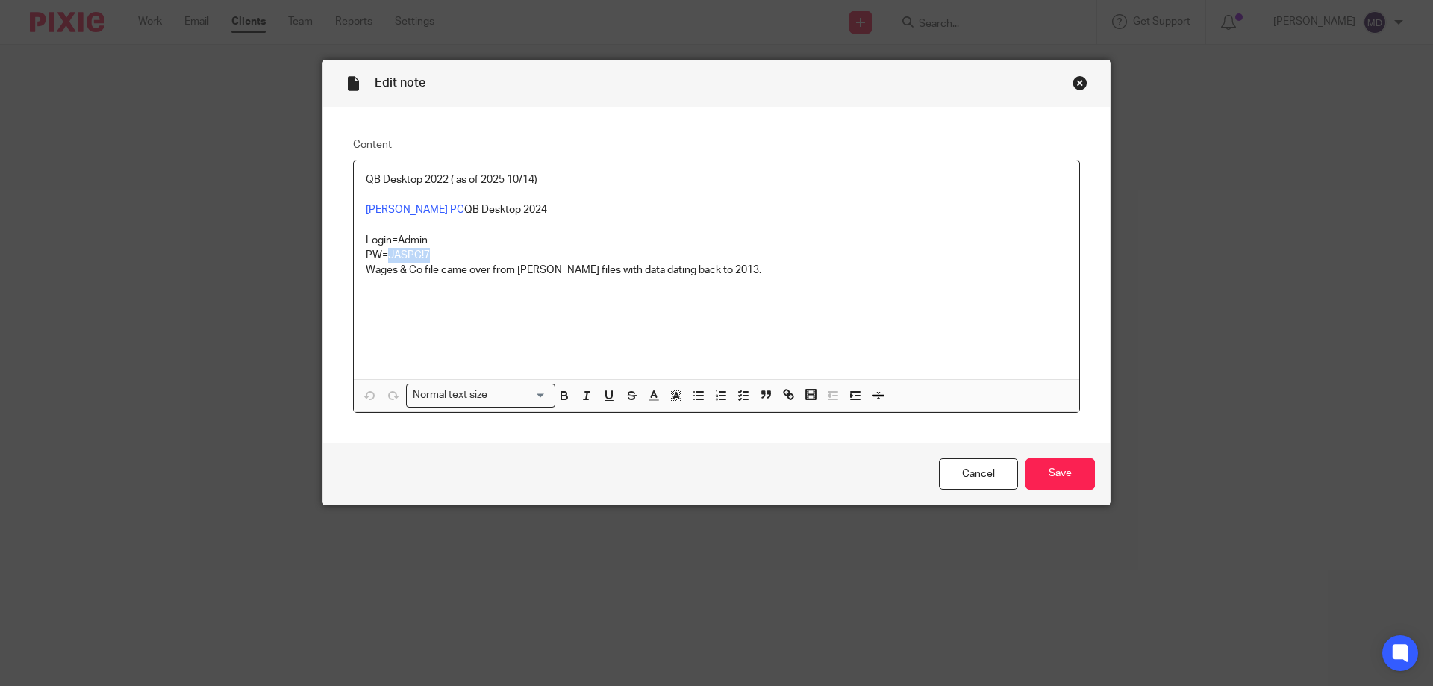
drag, startPoint x: 429, startPoint y: 253, endPoint x: 385, endPoint y: 257, distance: 44.2
click at [385, 257] on p "PW=JASPC!7" at bounding box center [716, 255] width 701 height 15
copy p "JASPC!7"
click at [1074, 86] on div "Close this dialog window" at bounding box center [1079, 82] width 15 height 15
